Goal: Task Accomplishment & Management: Complete application form

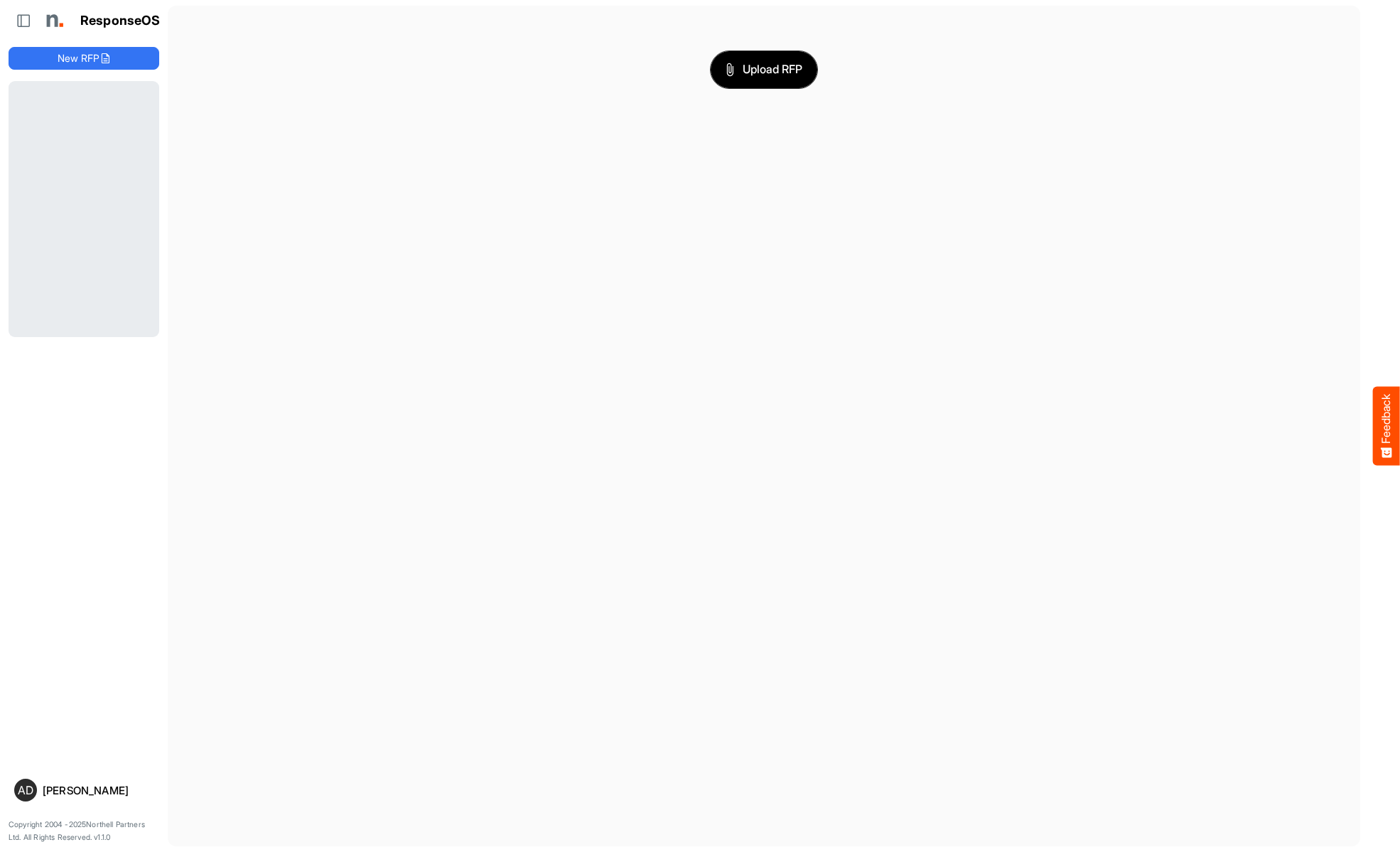
click at [764, 69] on span "Upload RFP" at bounding box center [764, 69] width 76 height 18
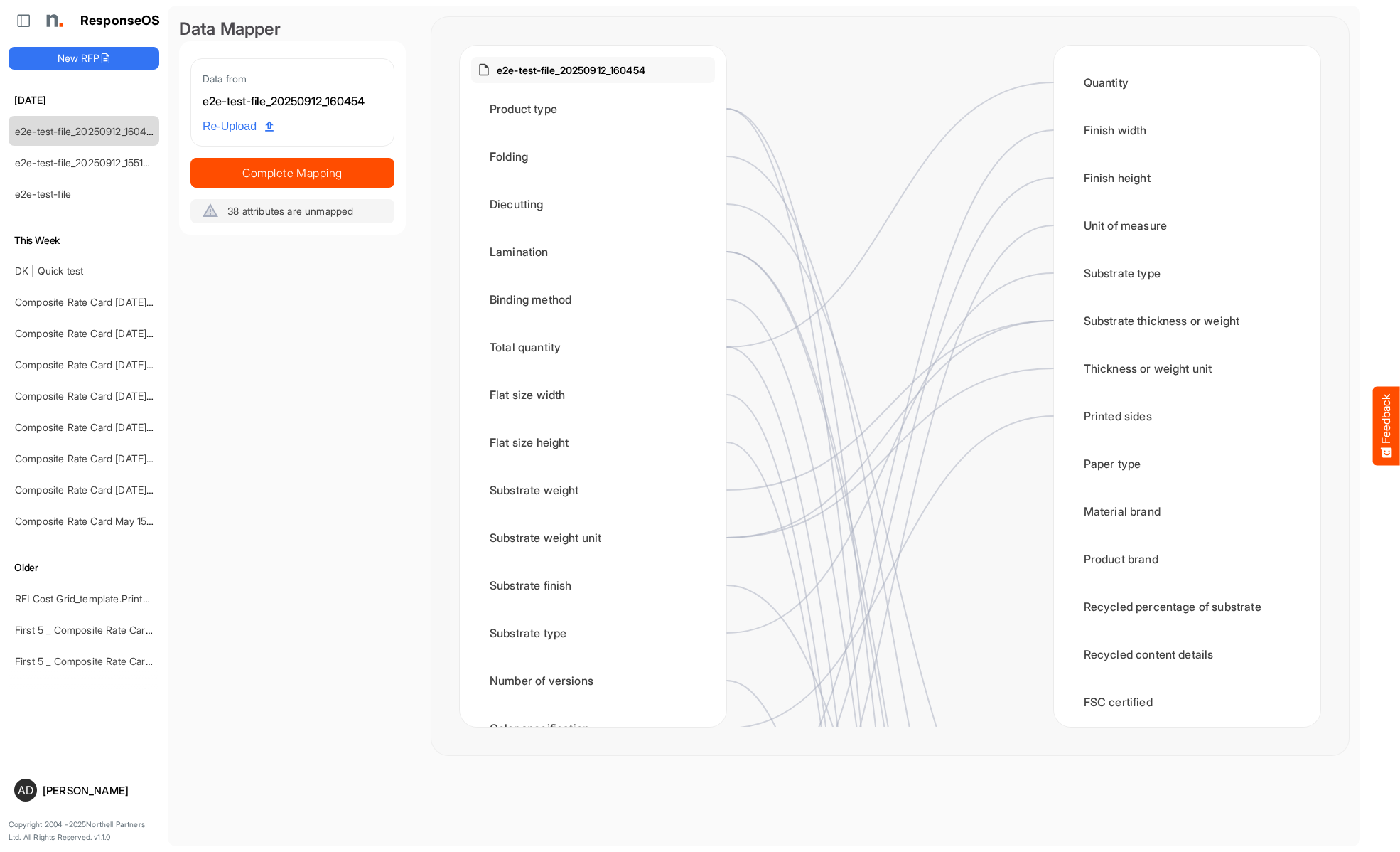
click at [292, 172] on span "Complete Mapping" at bounding box center [293, 172] width 202 height 20
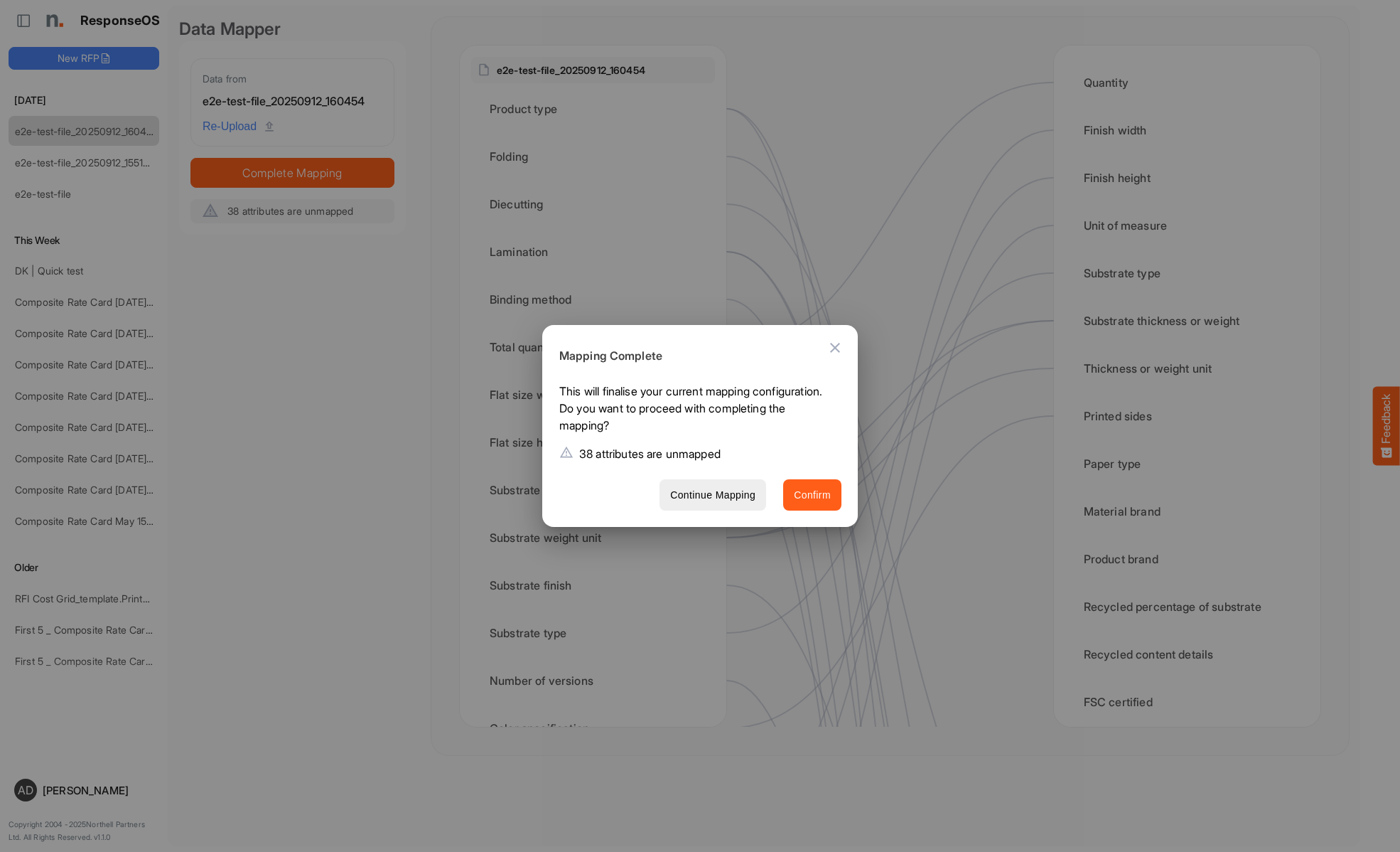
click at [812, 494] on span "Confirm" at bounding box center [812, 495] width 37 height 18
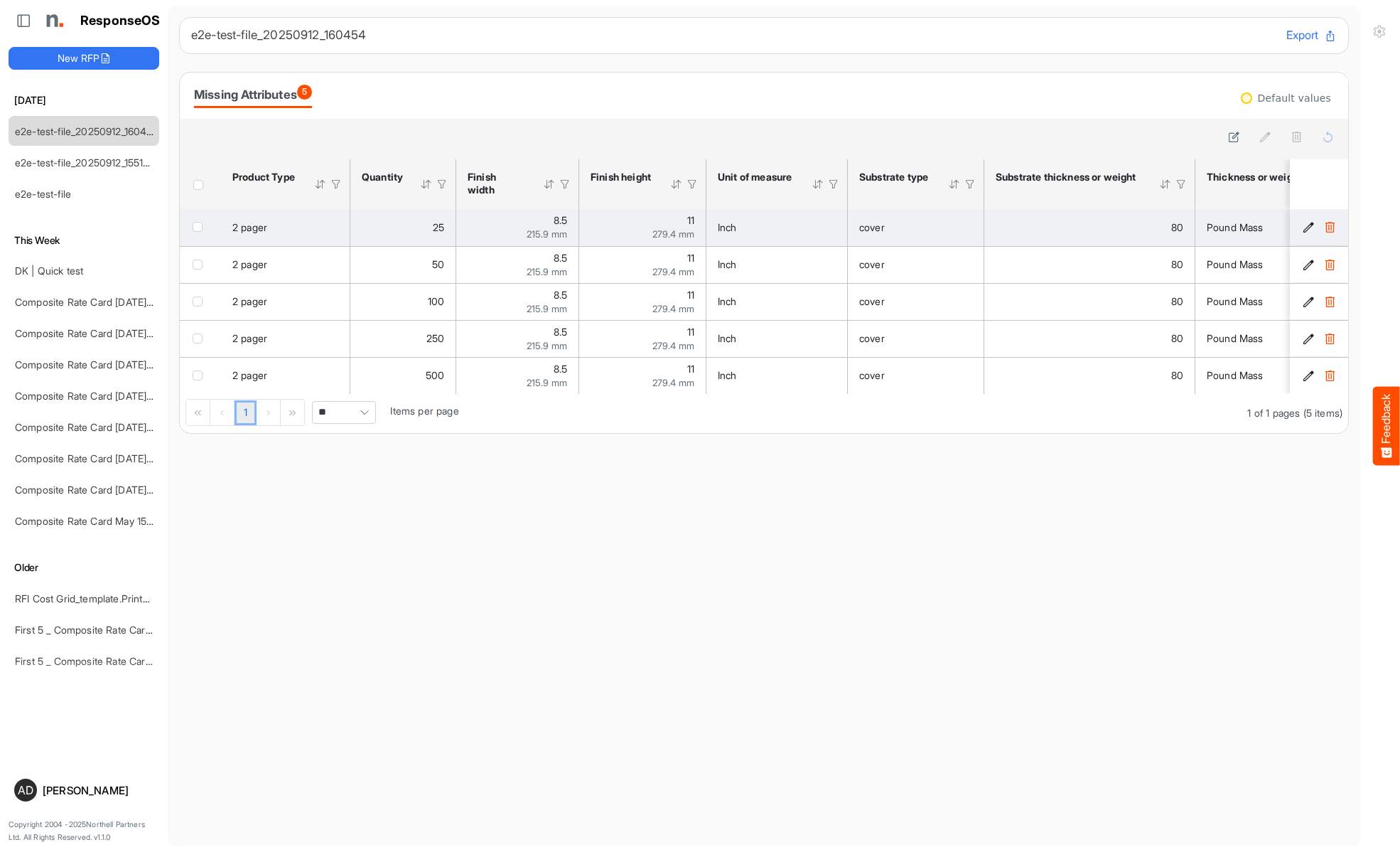
click at [1309, 228] on icon "d9f3844b-18ca-45f2-a525-e67b2e4a2525 is template cell Column Header" at bounding box center [1309, 227] width 12 height 12
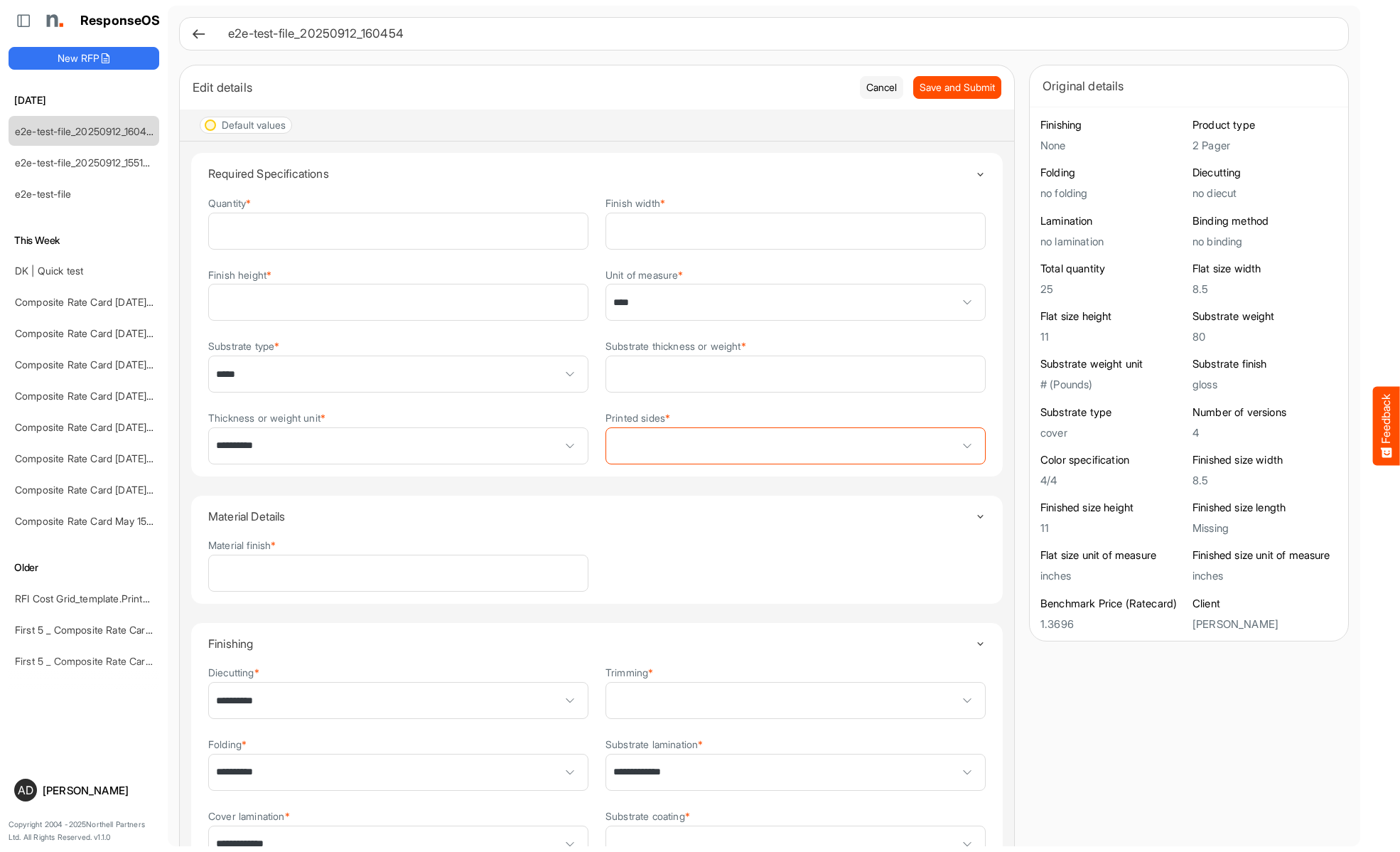
click at [795, 448] on span at bounding box center [795, 446] width 379 height 35
click at [795, 703] on span at bounding box center [795, 700] width 379 height 35
type input "*****"
click at [795, 827] on span at bounding box center [795, 844] width 379 height 35
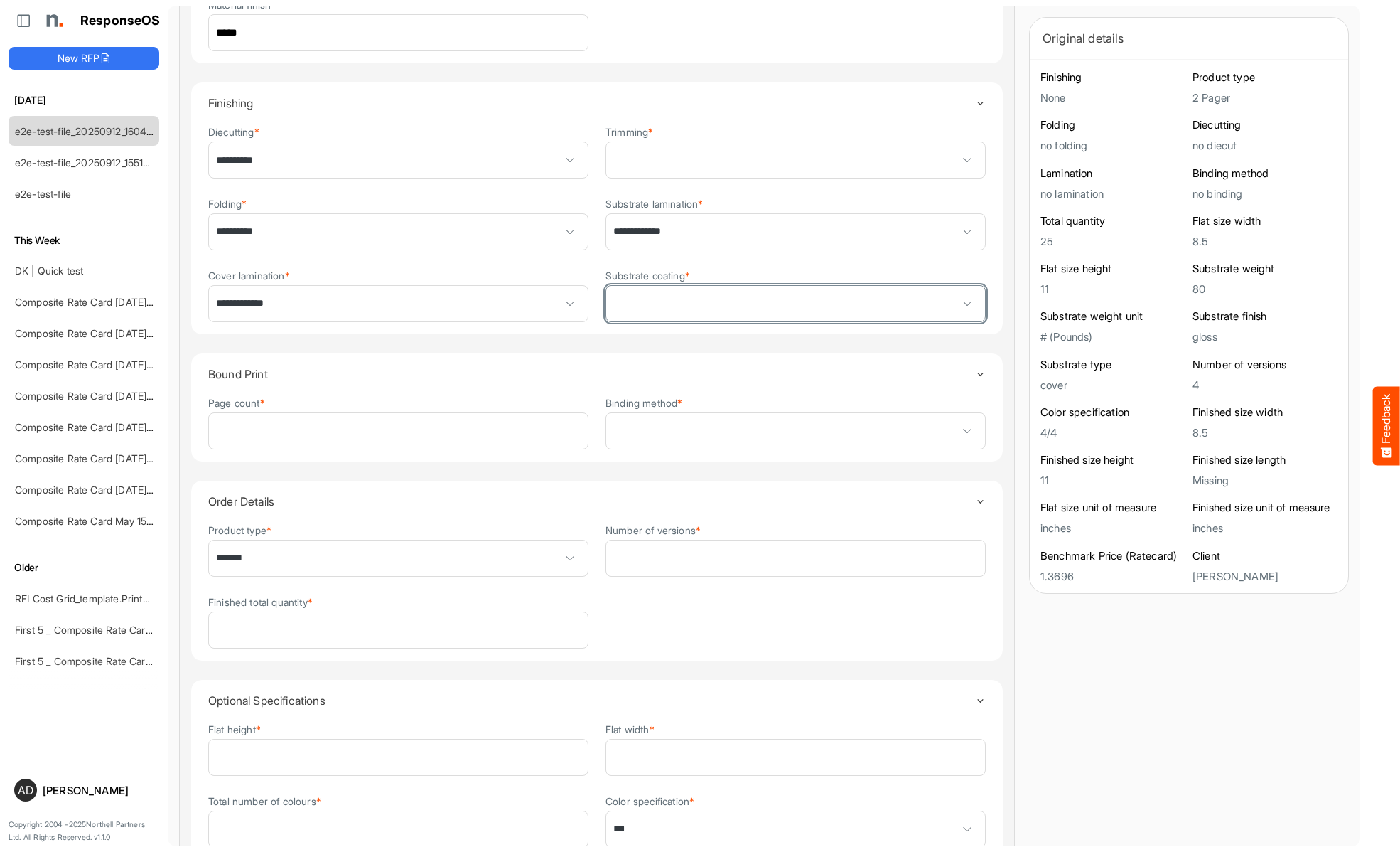
click at [795, 434] on span at bounding box center [795, 431] width 379 height 35
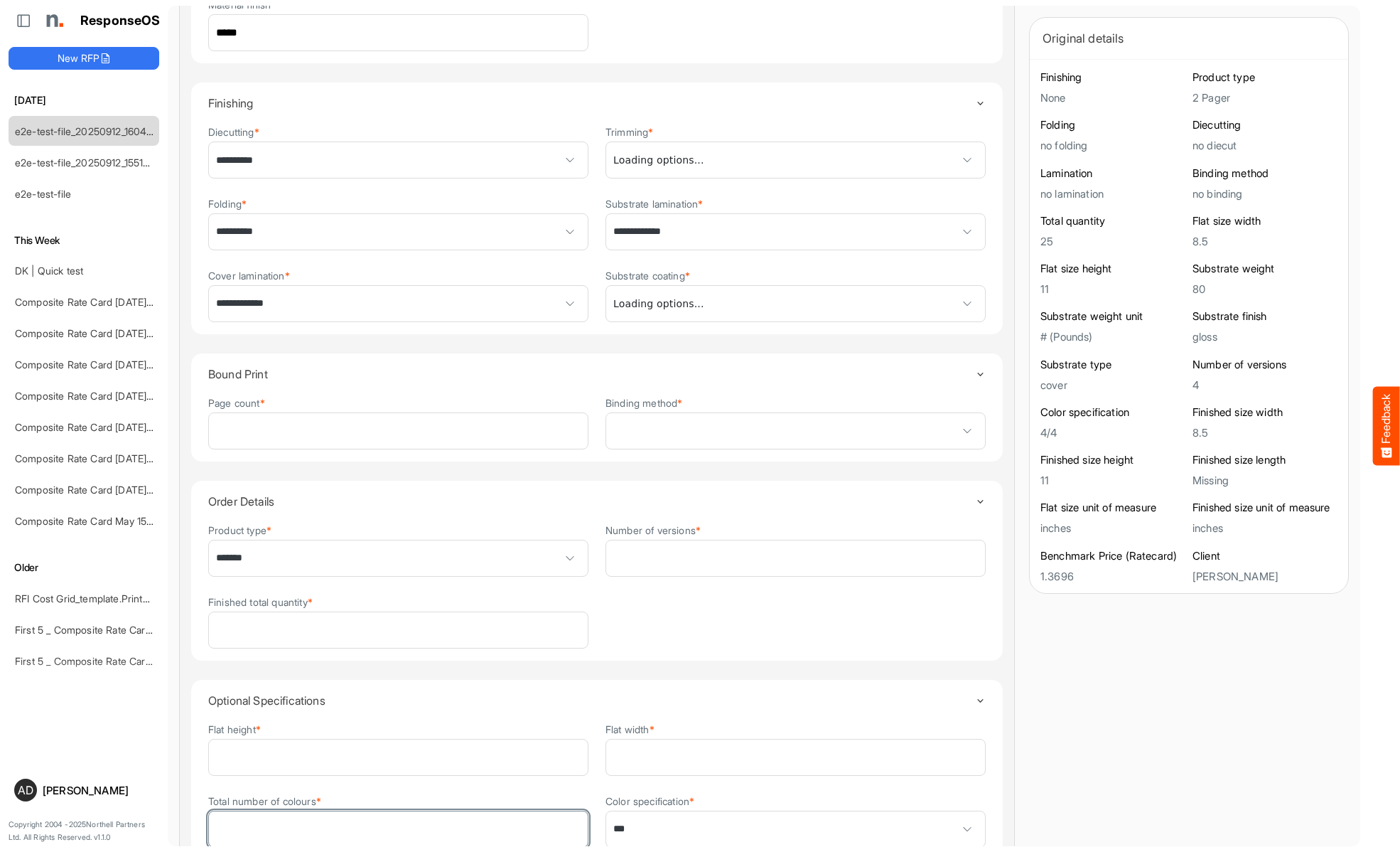
scroll to position [548, 0]
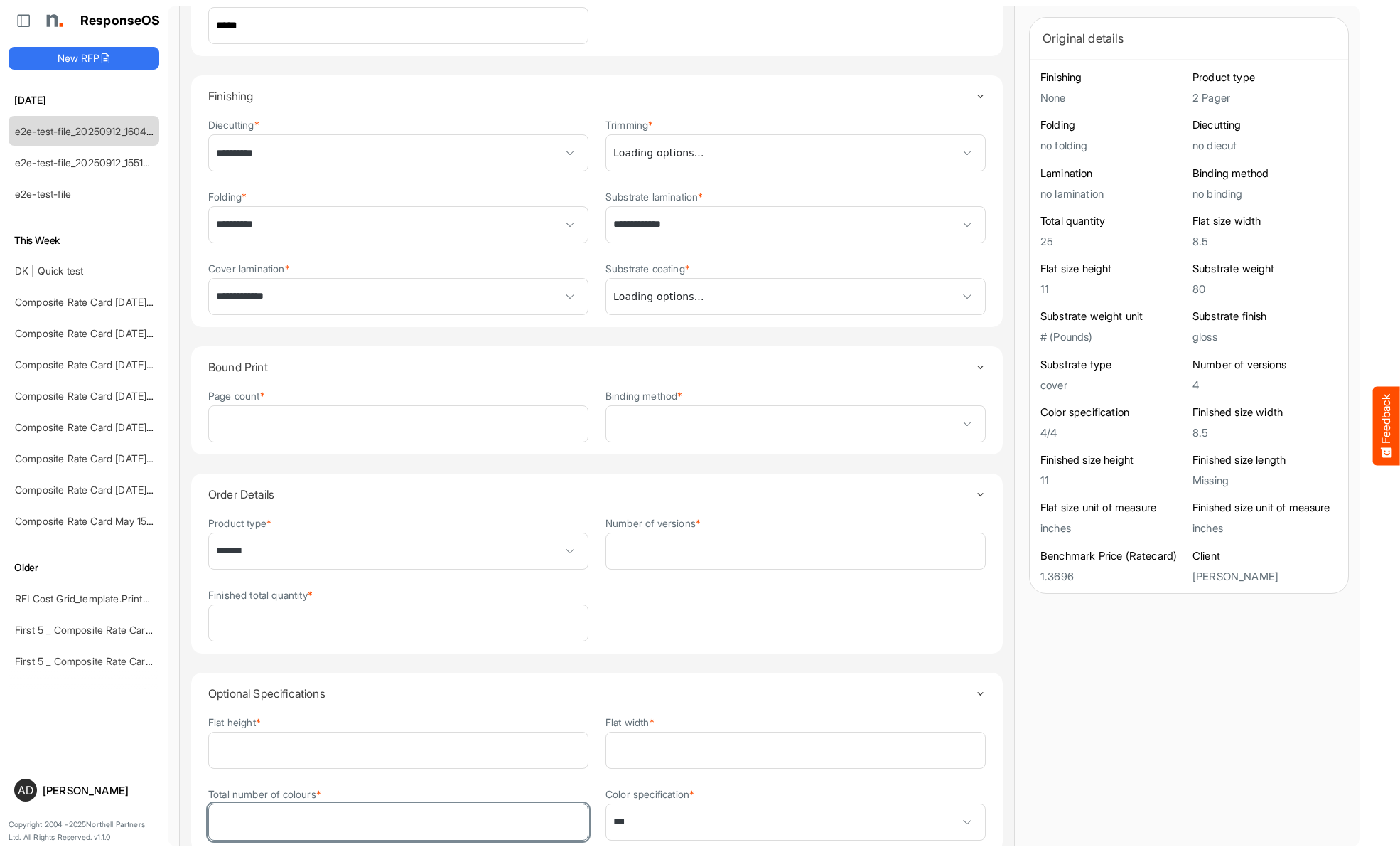
type input "*"
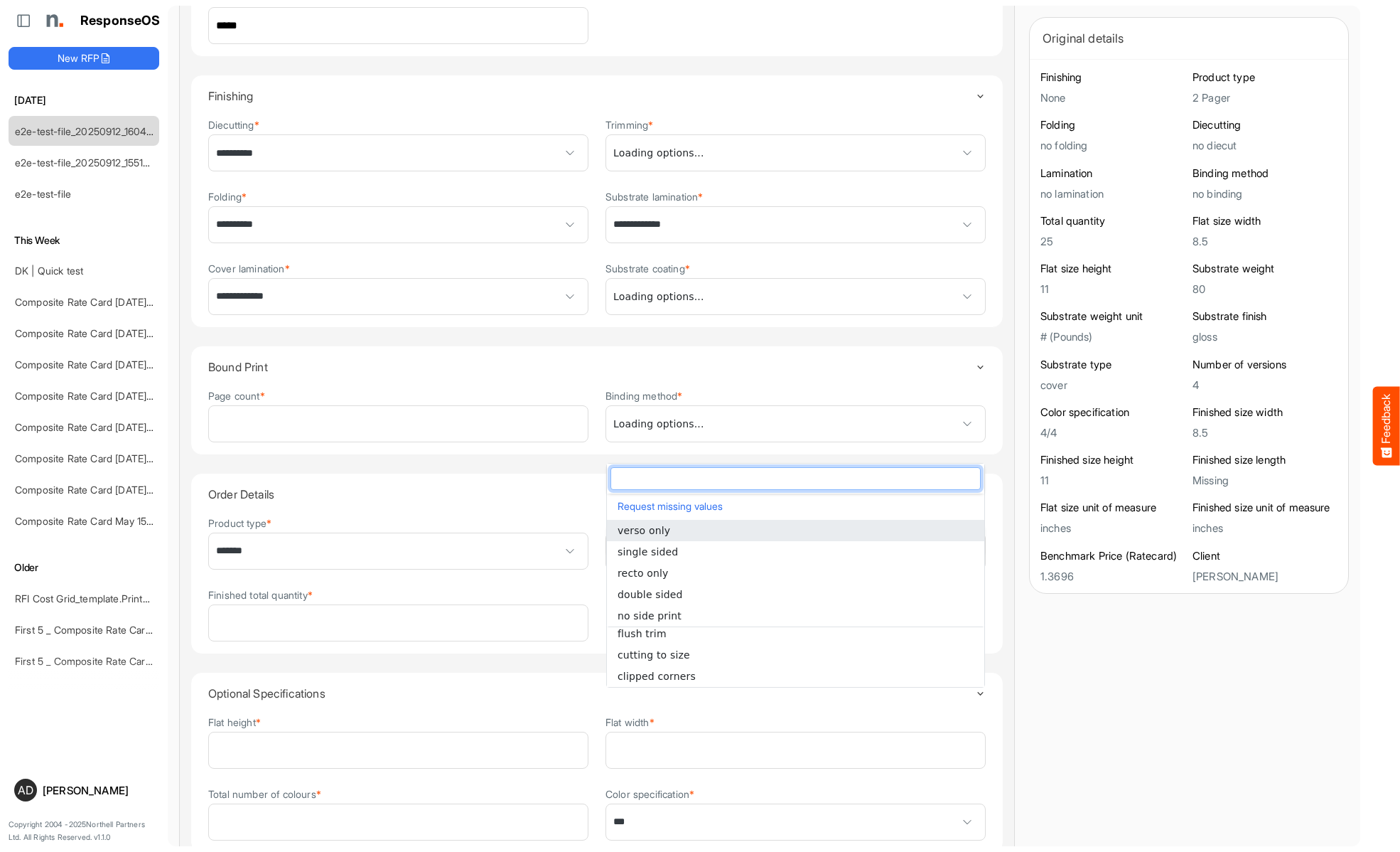
scroll to position [0, 0]
